Goal: Task Accomplishment & Management: Manage account settings

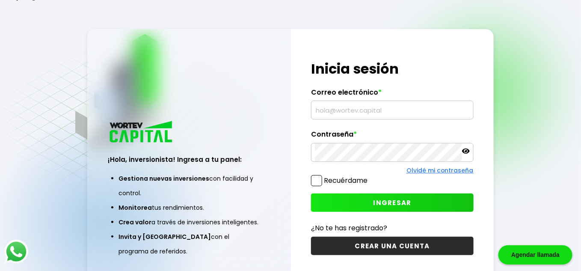
type input "[EMAIL_ADDRESS][DOMAIN_NAME]"
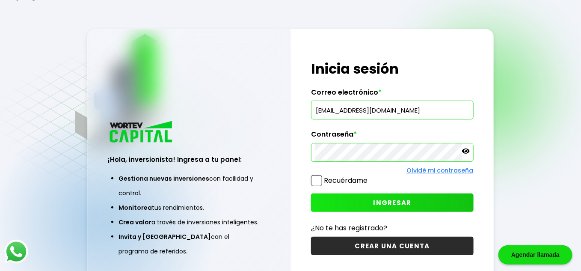
click at [373, 203] on button "INGRESAR" at bounding box center [392, 202] width 162 height 18
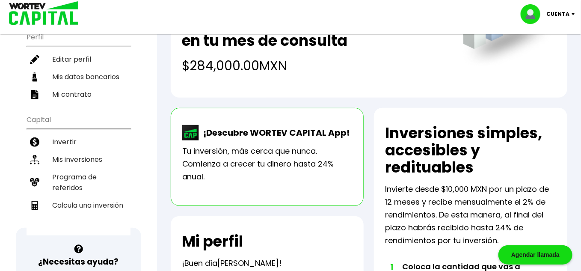
scroll to position [99, 0]
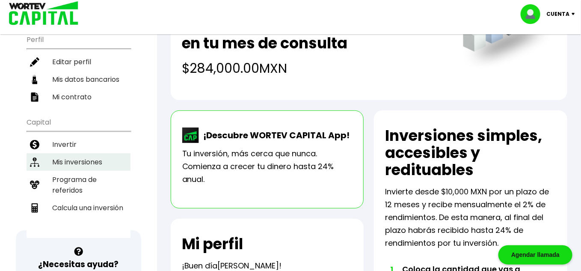
click at [74, 159] on li "Mis inversiones" at bounding box center [79, 162] width 104 height 18
click at [74, 71] on li "Editar perfil" at bounding box center [79, 62] width 104 height 18
select select "Hombre"
select select "Bachillerato"
select select "DF"
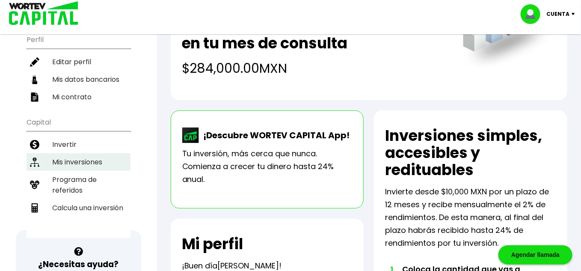
select select "Banamex"
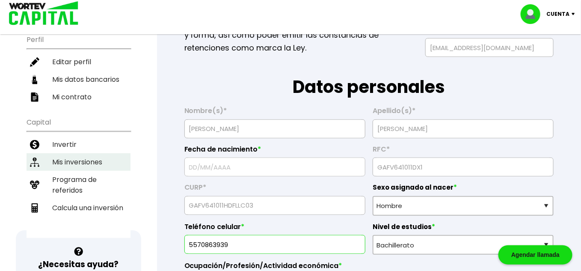
type input "[DATE]"
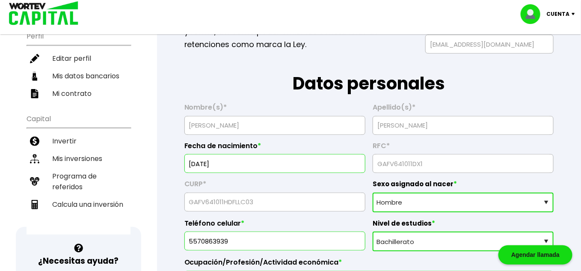
scroll to position [143, 0]
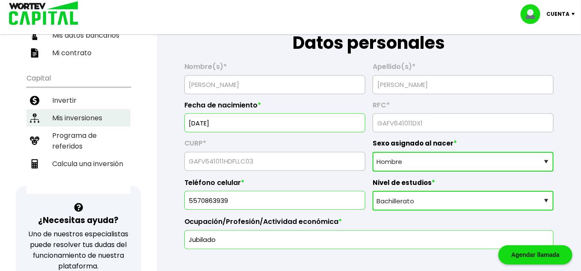
click at [91, 119] on li "Mis inversiones" at bounding box center [79, 118] width 104 height 18
